Goal: Information Seeking & Learning: Find specific page/section

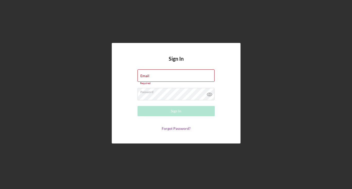
type input "[EMAIL_ADDRESS][DOMAIN_NAME]"
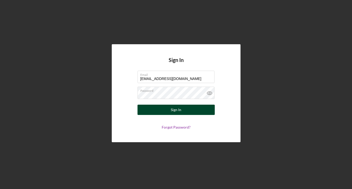
click at [176, 112] on div "Sign In" at bounding box center [176, 110] width 11 height 10
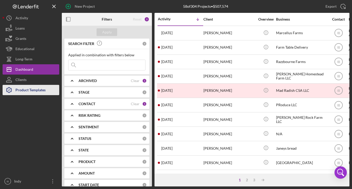
click at [27, 91] on div "Product Templates" at bounding box center [30, 91] width 30 height 12
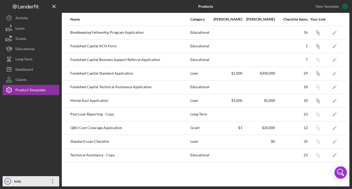
click at [51, 180] on icon "Icon/Overflow" at bounding box center [52, 181] width 13 height 13
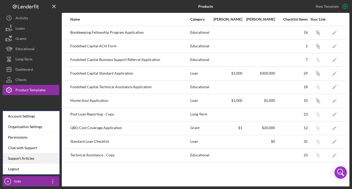
click at [36, 161] on link "Support Articles" at bounding box center [31, 158] width 57 height 11
